Goal: Task Accomplishment & Management: Complete application form

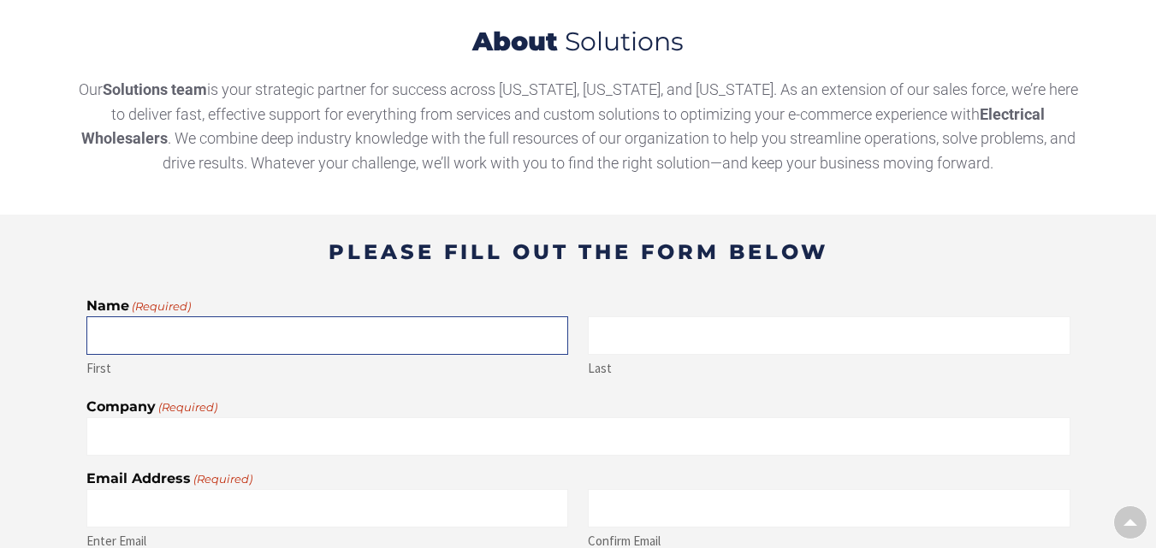
drag, startPoint x: 226, startPoint y: 326, endPoint x: 226, endPoint y: 352, distance: 25.7
click at [226, 326] on input "First" at bounding box center [327, 336] width 482 height 38
type input "[PERSON_NAME]"
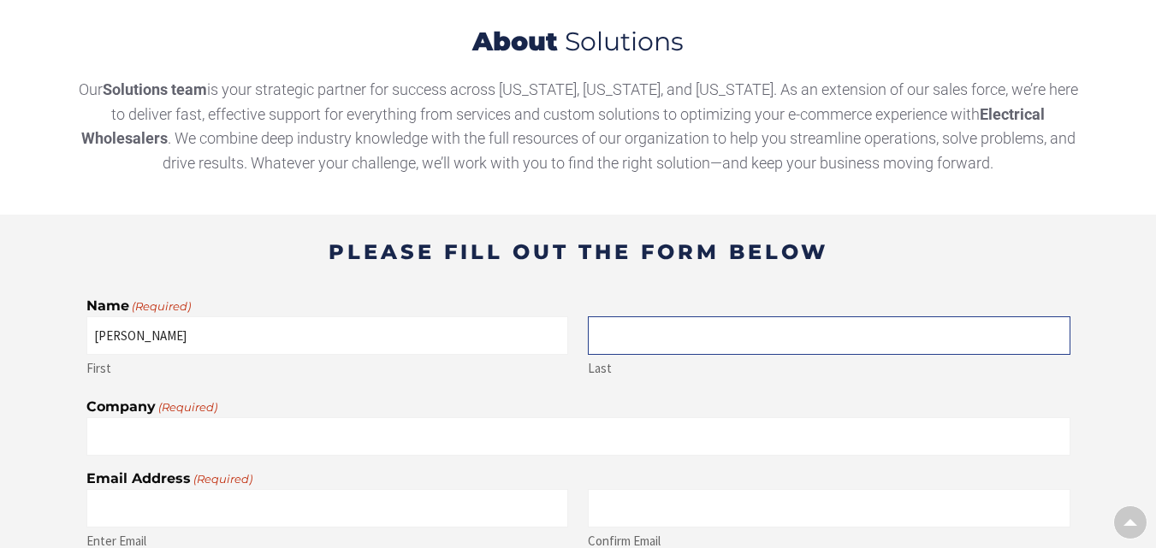
type input "[PERSON_NAME]"
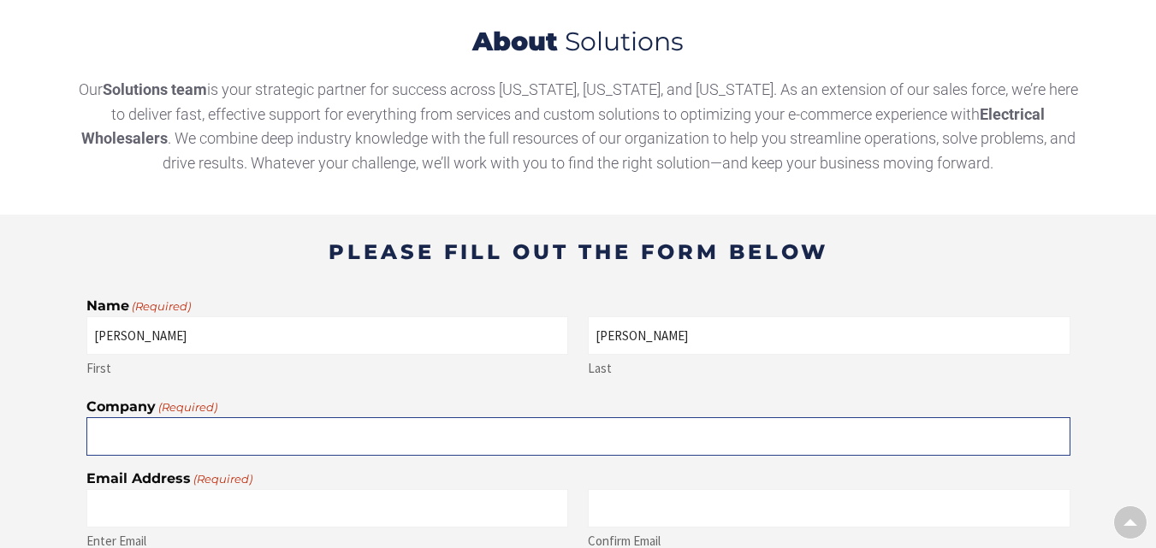
type input "HelloRates Customer Financing"
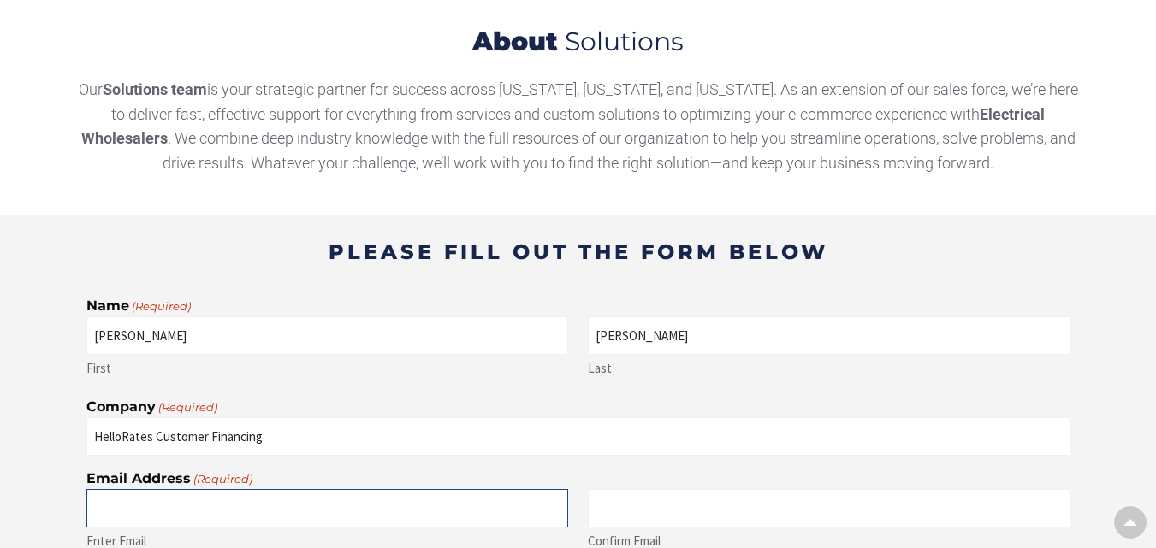
type input "[EMAIL_ADDRESS][DOMAIN_NAME]"
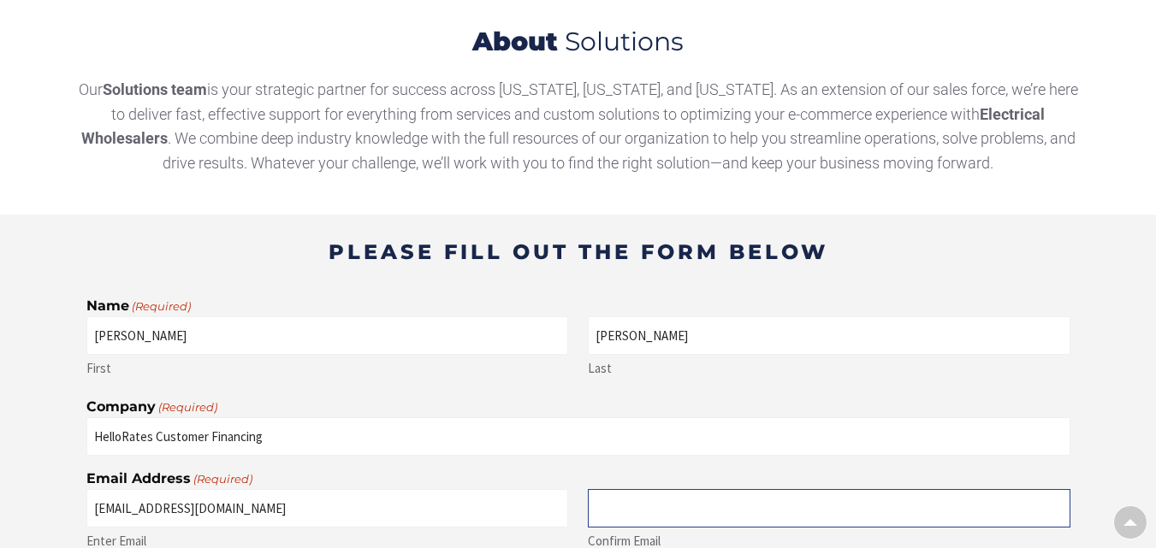
type input "[EMAIL_ADDRESS][DOMAIN_NAME]"
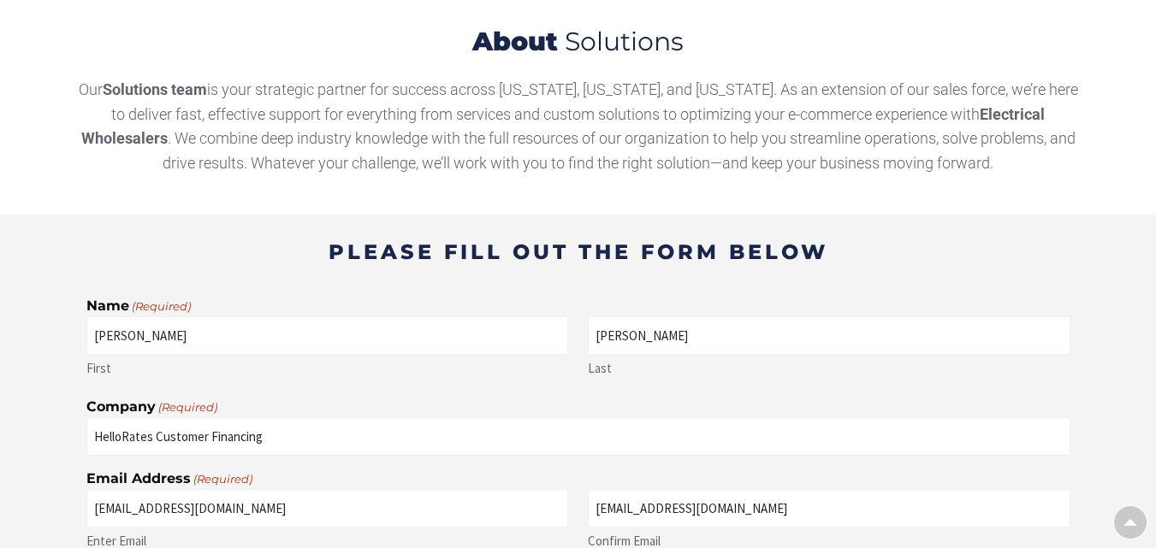
type input "8438729314"
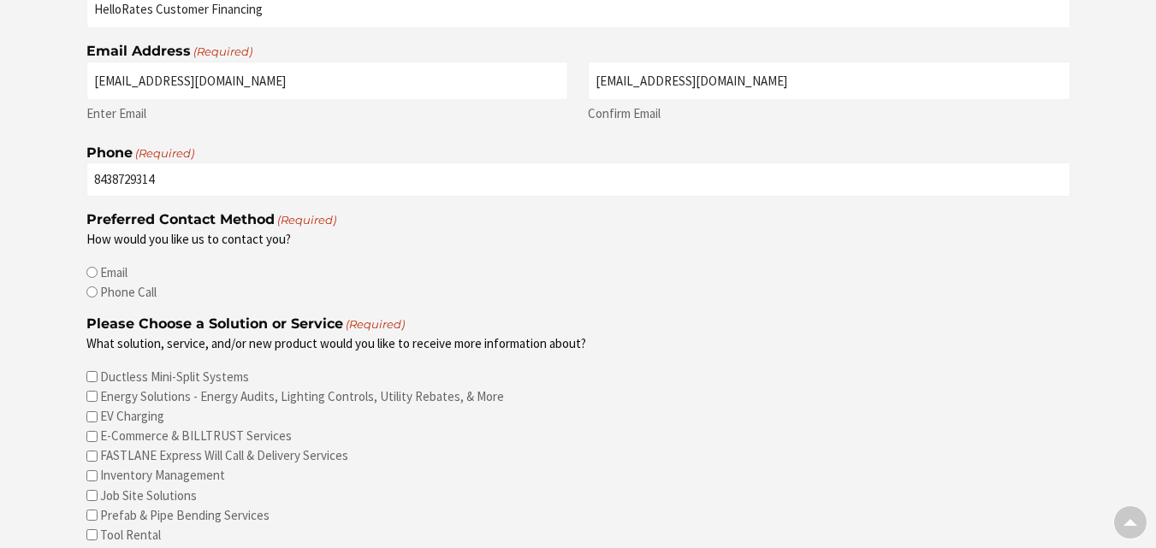
click at [112, 287] on label "Phone Call" at bounding box center [128, 292] width 56 height 18
click at [98, 287] on input "Phone Call" at bounding box center [91, 292] width 11 height 11
radio input "true"
click at [164, 403] on label "Energy Solutions - Energy Audits, Lighting Controls, Utility Rebates, & More" at bounding box center [302, 397] width 404 height 18
click at [98, 402] on input "Energy Solutions - Energy Audits, Lighting Controls, Utility Rebates, & More" at bounding box center [91, 396] width 11 height 11
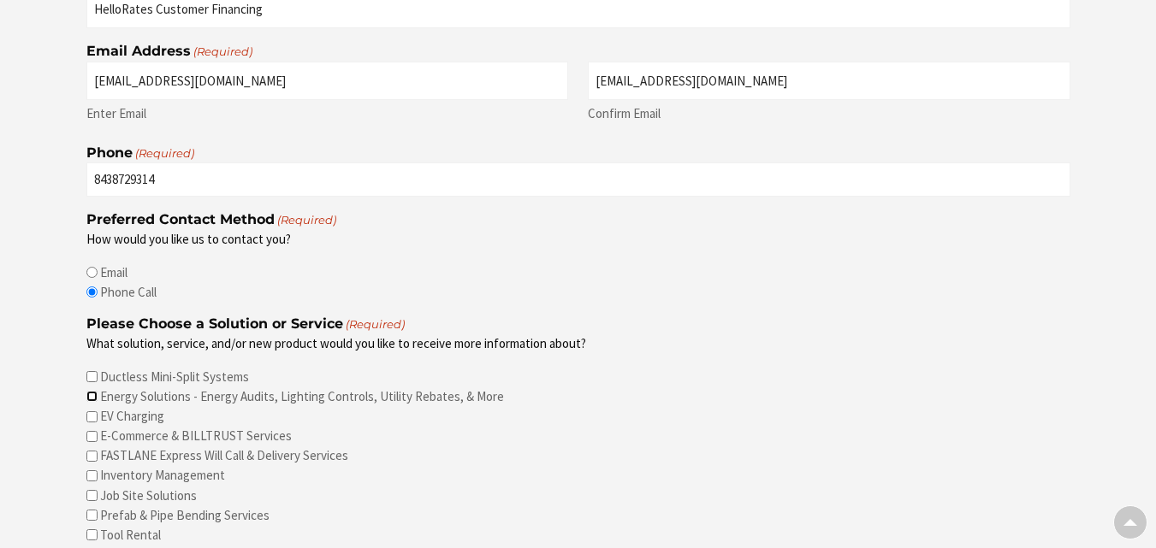
checkbox input "true"
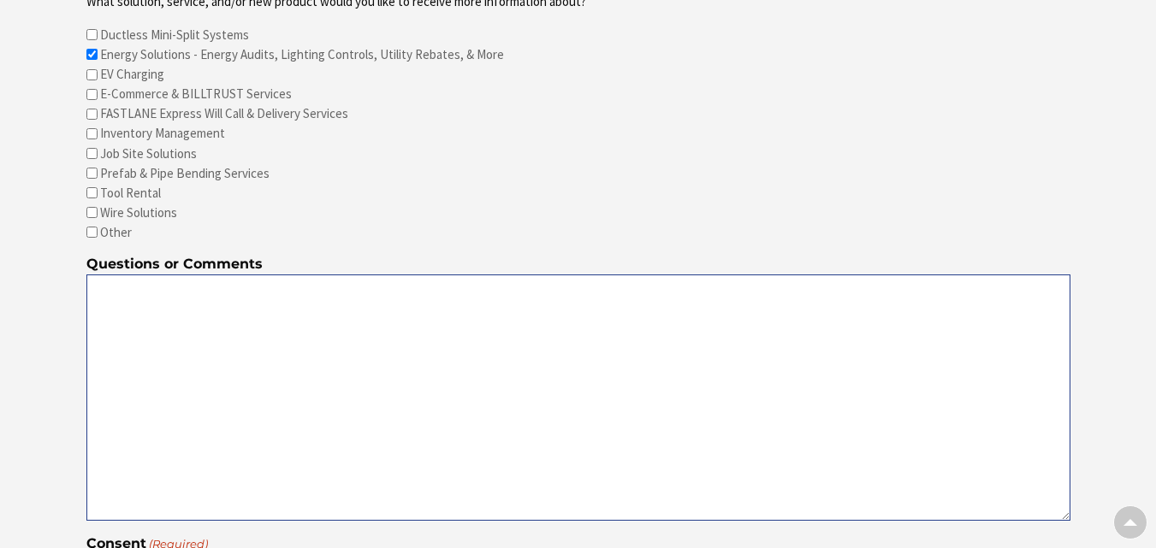
click at [139, 345] on textarea "Questions or Comments" at bounding box center [578, 398] width 984 height 246
paste textarea "FWD this to itsjustabetterhouseymagnummachiningour financing manager -they’ll w…"
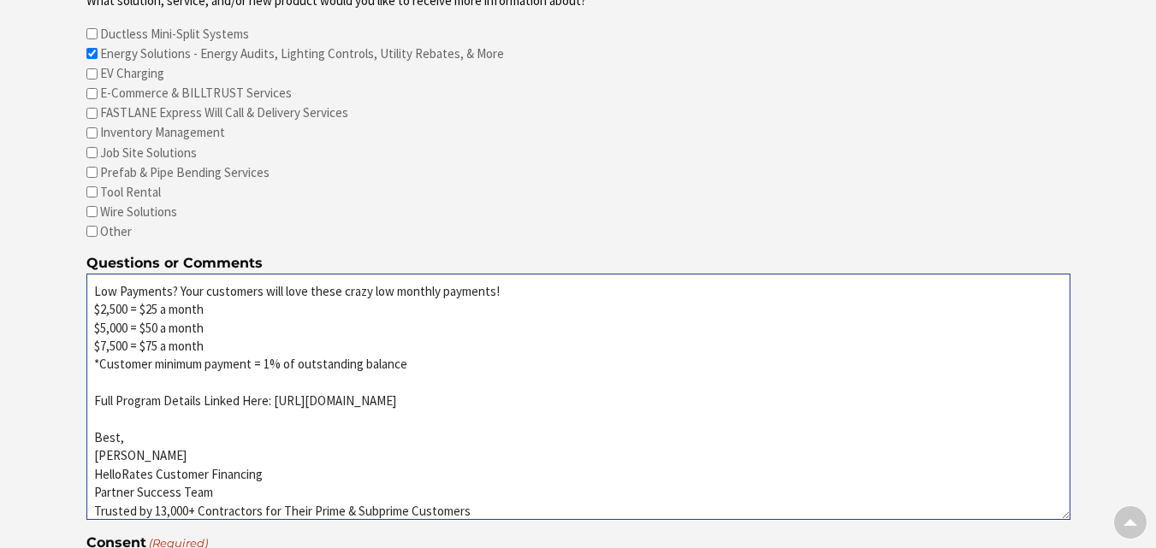
scroll to position [1542, 0]
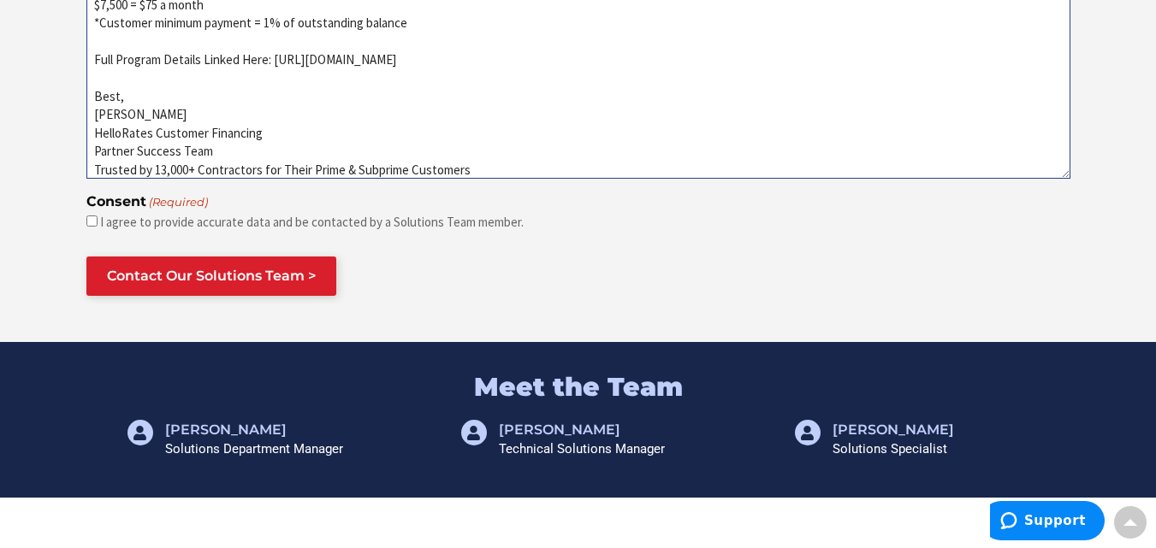
type textarea "FWD this to itsjustabetterhouseymagnummachiningour financing manager -they’ll w…"
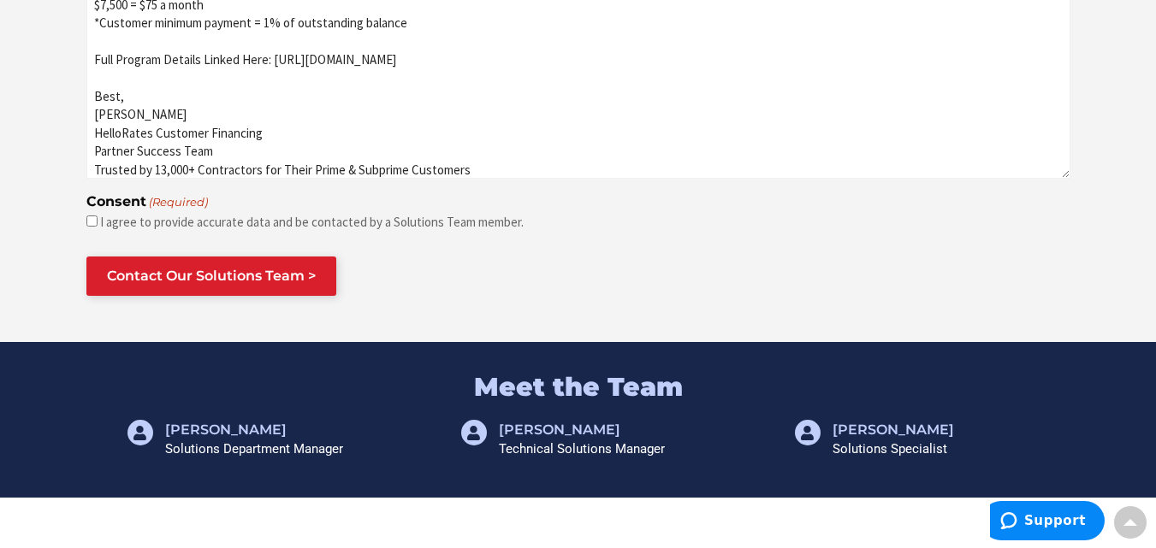
click at [127, 223] on label "I agree to provide accurate data and be contacted by a Solutions Team member." at bounding box center [311, 222] width 423 height 18
click at [98, 223] on input "I agree to provide accurate data and be contacted by a Solutions Team member." at bounding box center [91, 221] width 11 height 11
checkbox input "true"
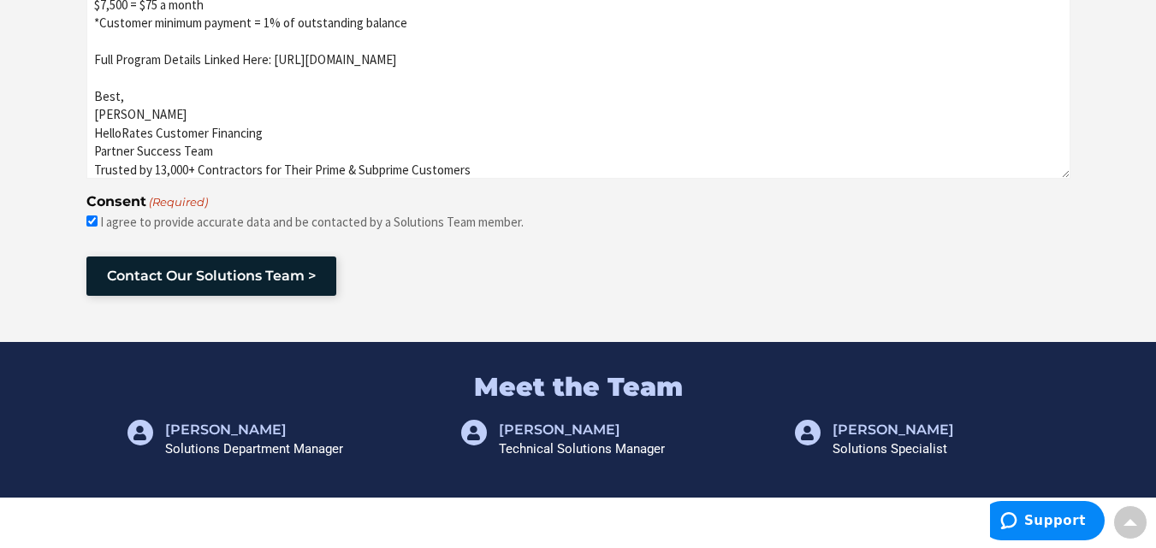
click at [140, 269] on input "Contact Our Solutions Team >" at bounding box center [211, 276] width 250 height 39
